Goal: Navigation & Orientation: Find specific page/section

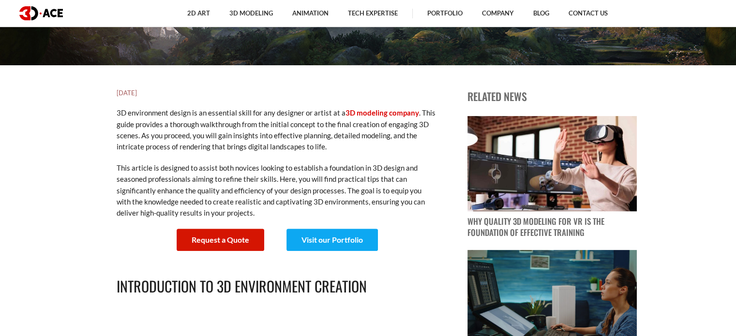
scroll to position [290, 0]
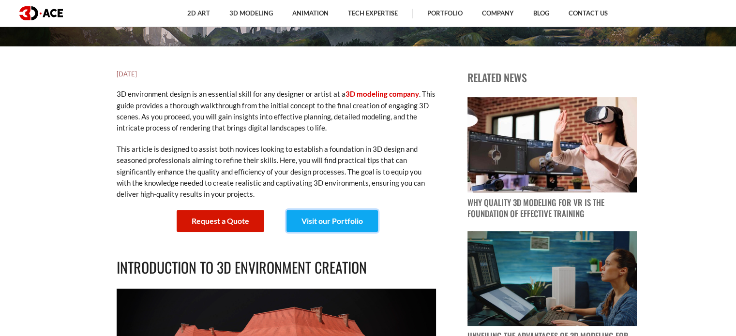
click at [354, 215] on link "Visit our Portfolio" at bounding box center [332, 221] width 91 height 22
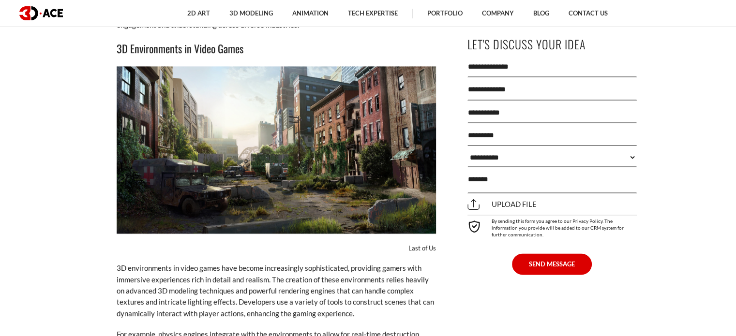
scroll to position [5179, 0]
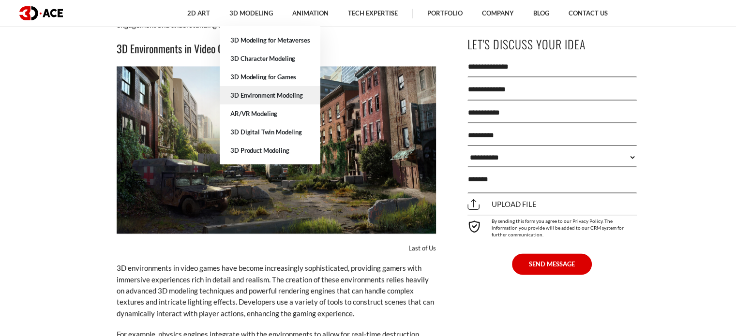
click at [262, 92] on link "3D Environment Modeling" at bounding box center [270, 95] width 101 height 18
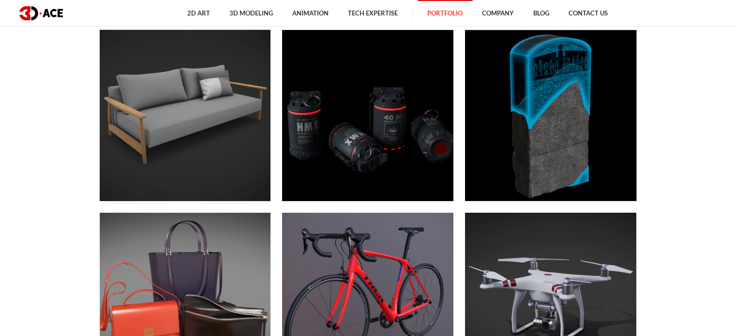
scroll to position [3292, 0]
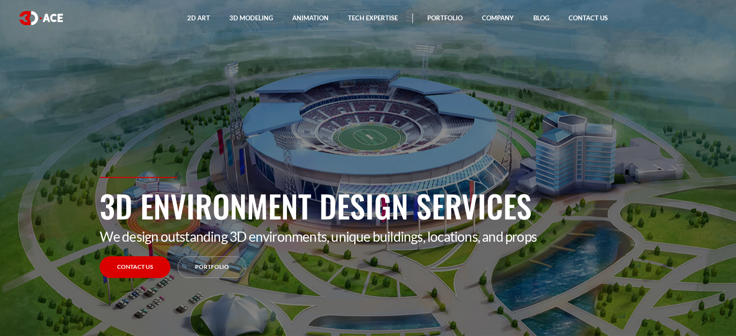
drag, startPoint x: 210, startPoint y: 269, endPoint x: 217, endPoint y: 256, distance: 14.5
click at [211, 268] on link "Portfolio" at bounding box center [212, 268] width 69 height 22
